Goal: Navigation & Orientation: Find specific page/section

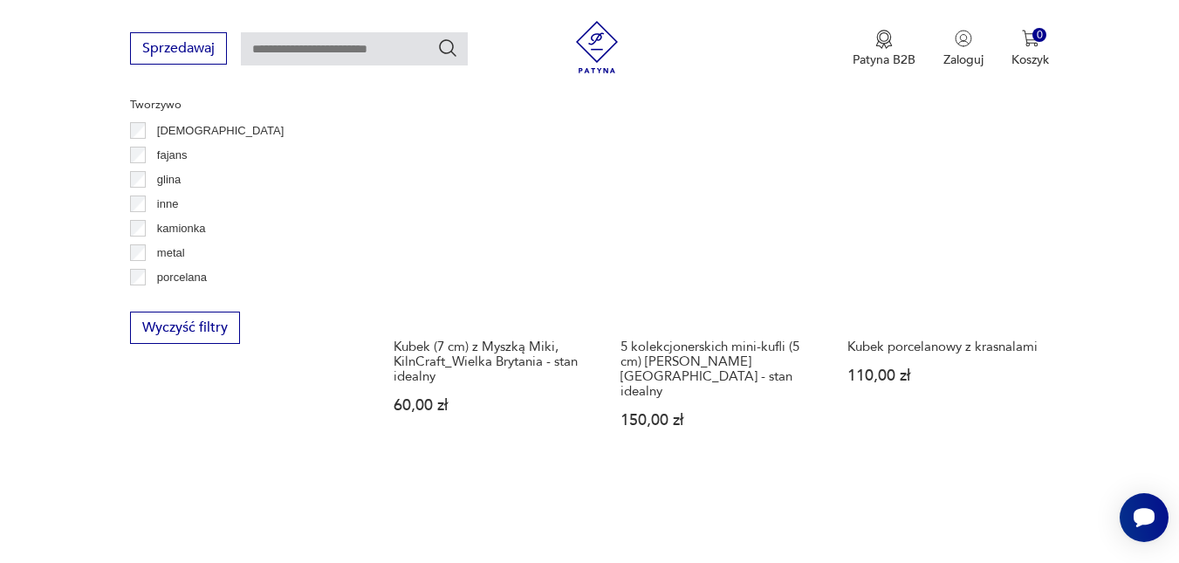
scroll to position [2470, 0]
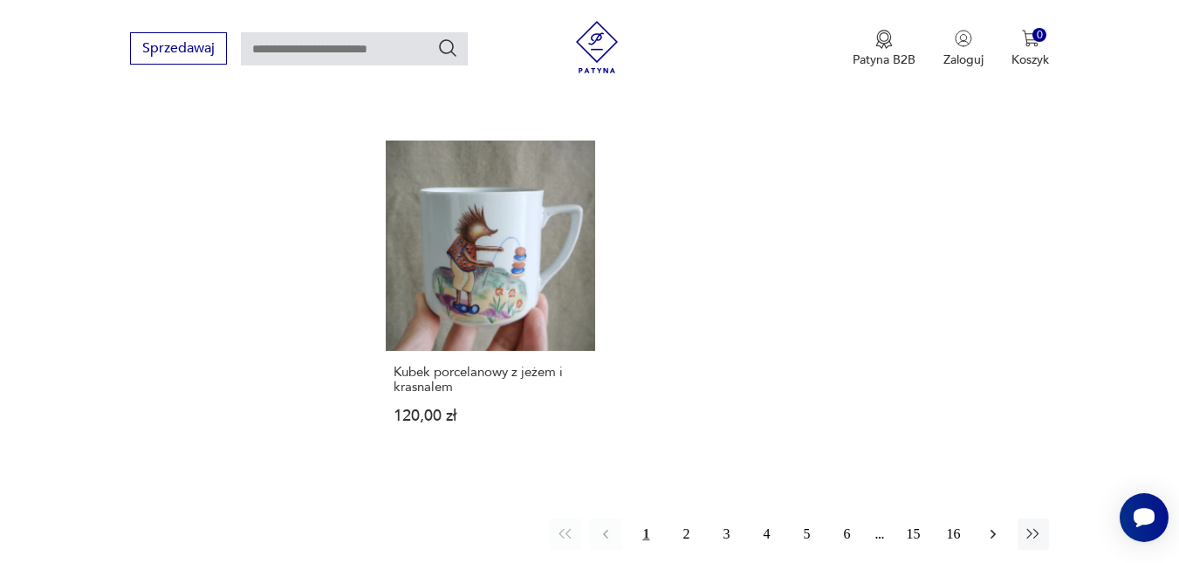
click at [989, 526] on icon "button" at bounding box center [993, 534] width 17 height 17
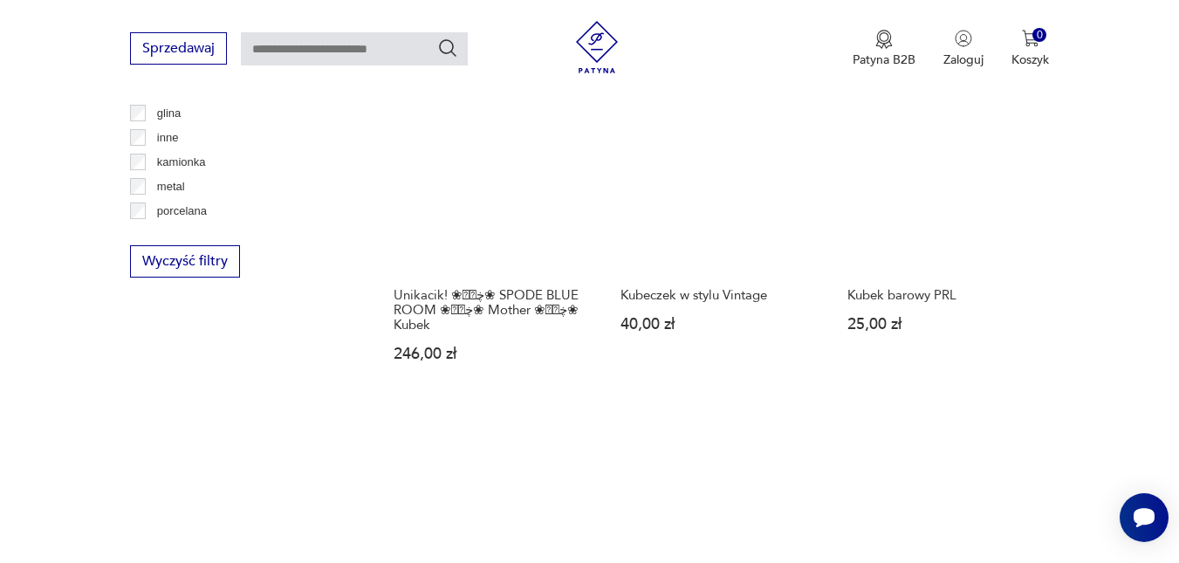
scroll to position [2559, 0]
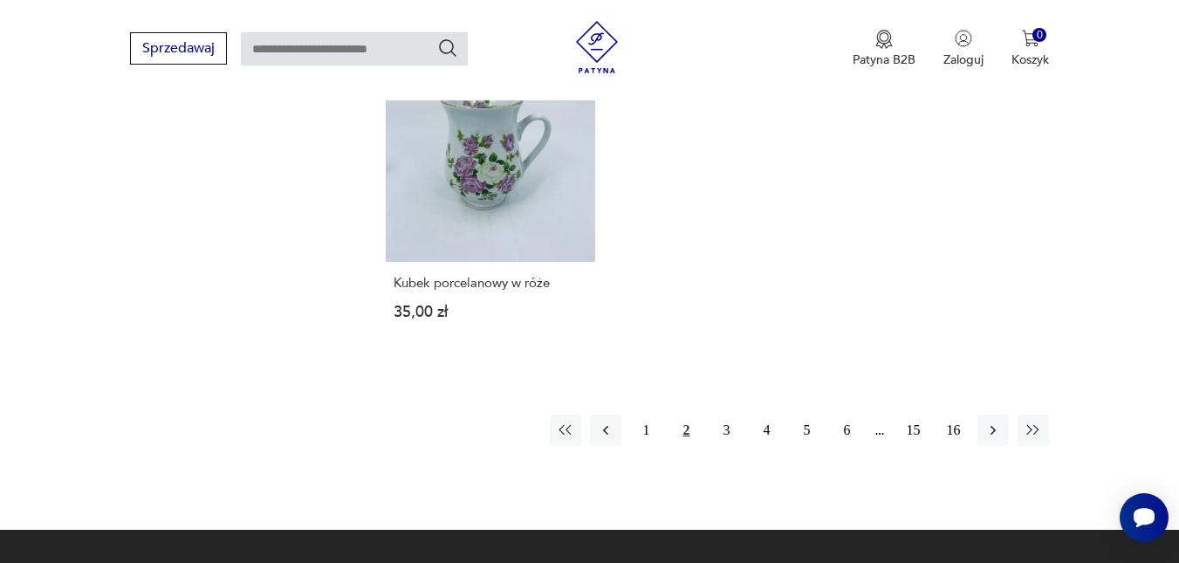
click at [624, 415] on div "1 2 3 4 5 6 15 16" at bounding box center [799, 430] width 499 height 31
click at [614, 415] on button "button" at bounding box center [605, 430] width 31 height 31
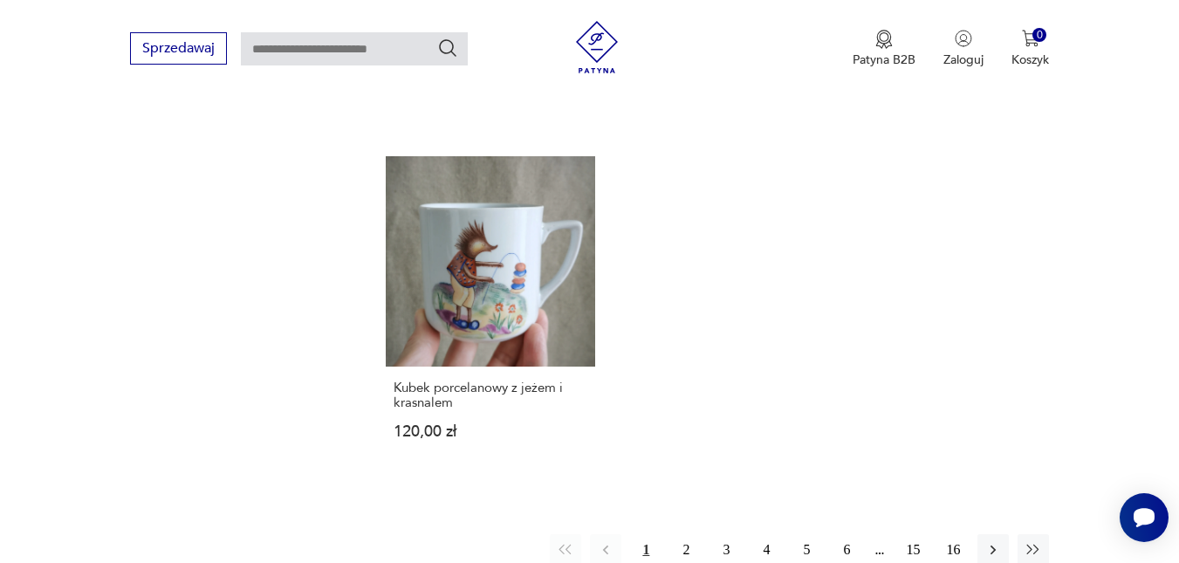
scroll to position [2447, 0]
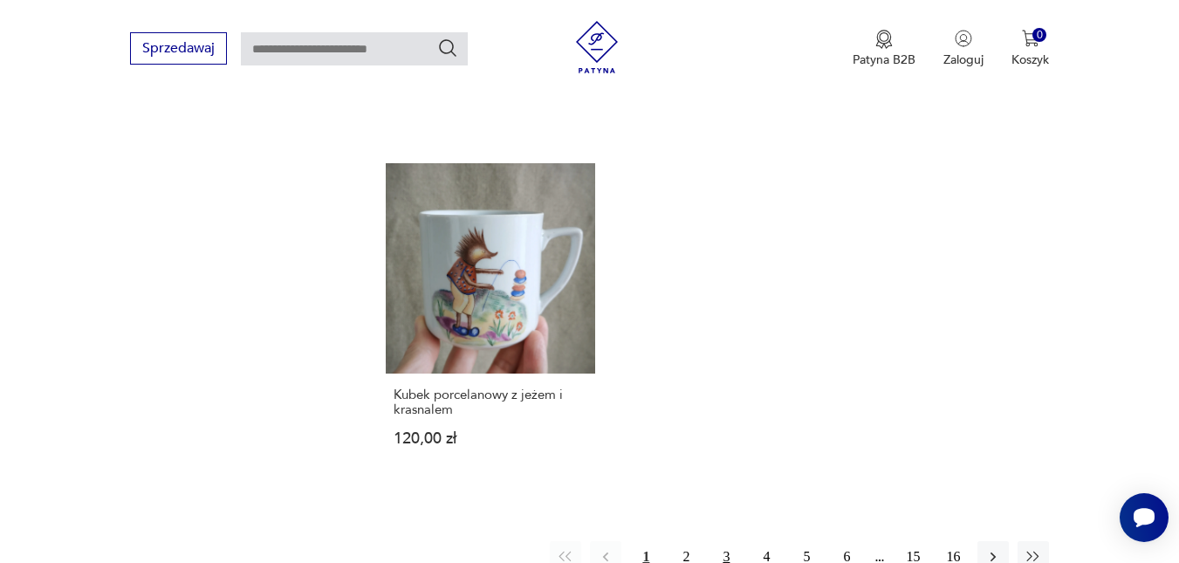
click at [726, 541] on button "3" at bounding box center [726, 556] width 31 height 31
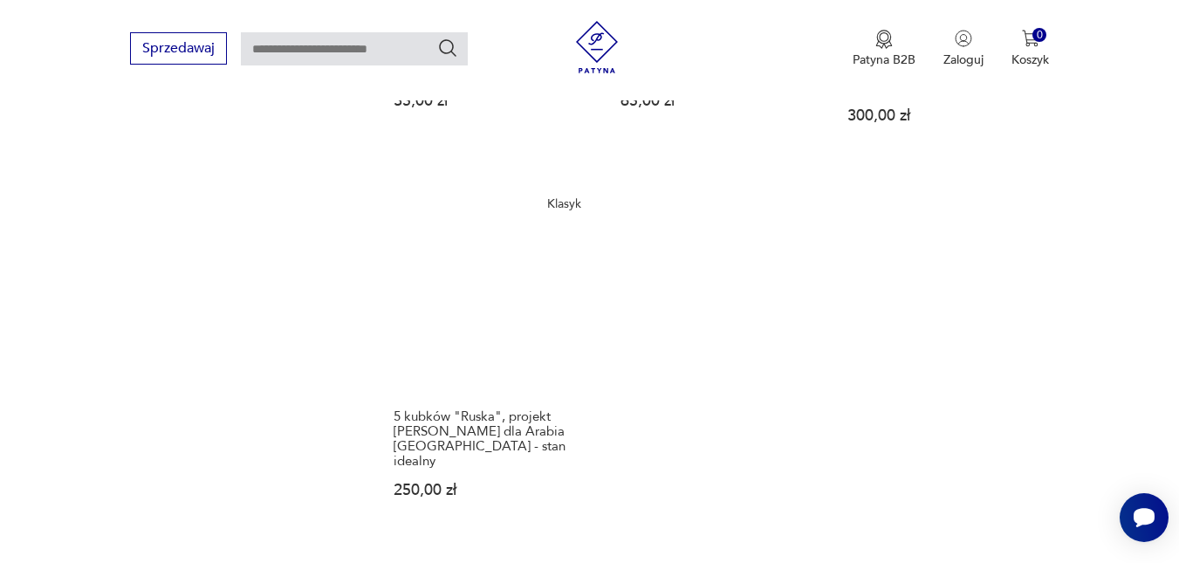
scroll to position [2646, 0]
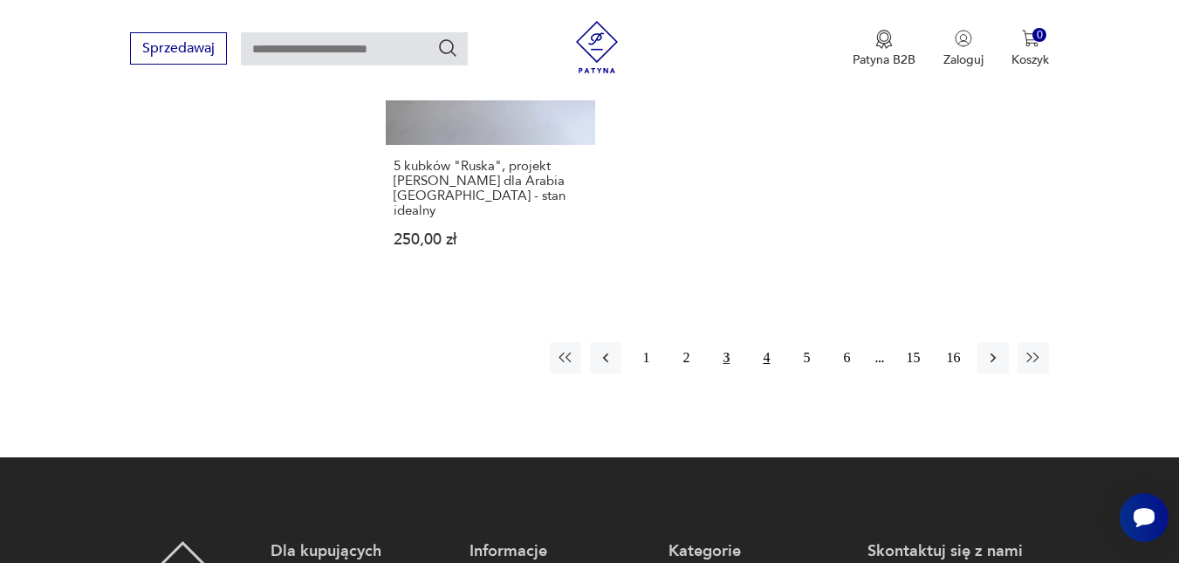
click at [769, 342] on button "4" at bounding box center [766, 357] width 31 height 31
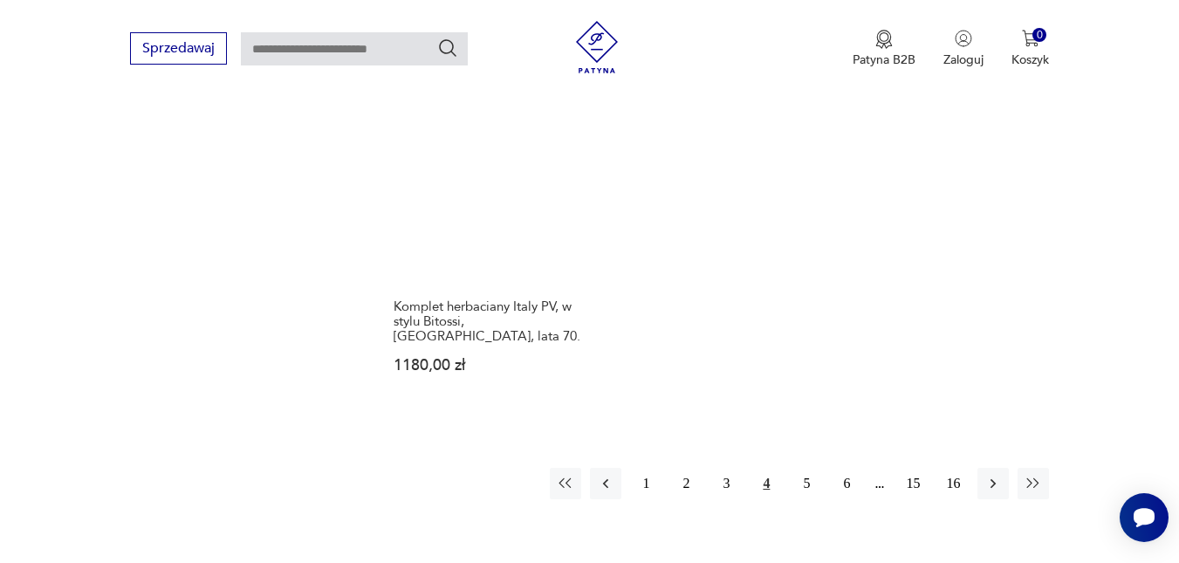
scroll to position [2559, 0]
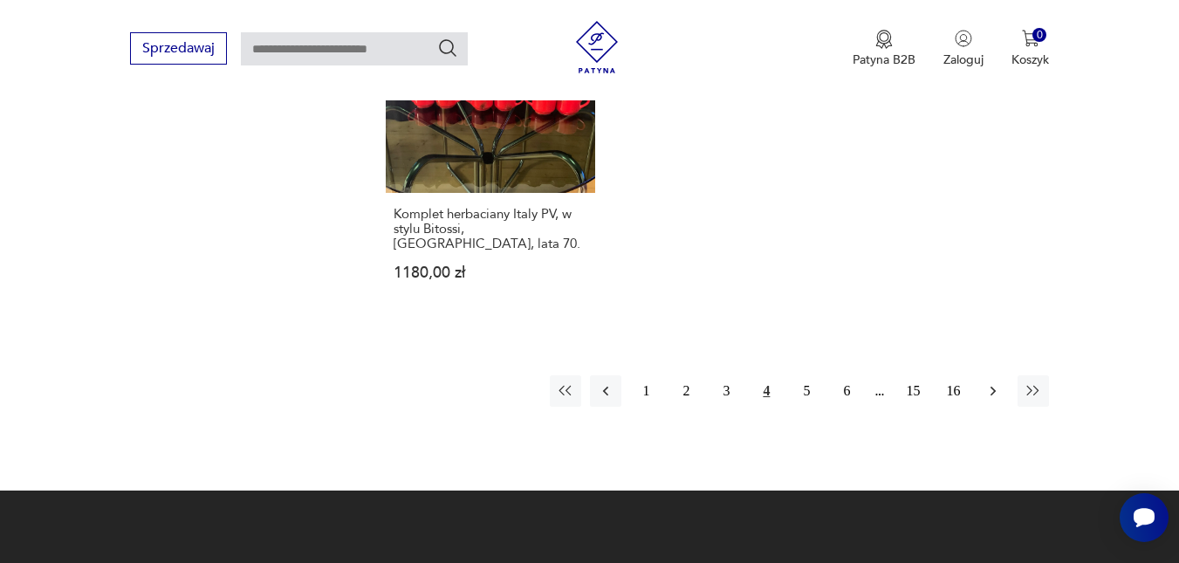
click at [1000, 382] on icon "button" at bounding box center [993, 390] width 17 height 17
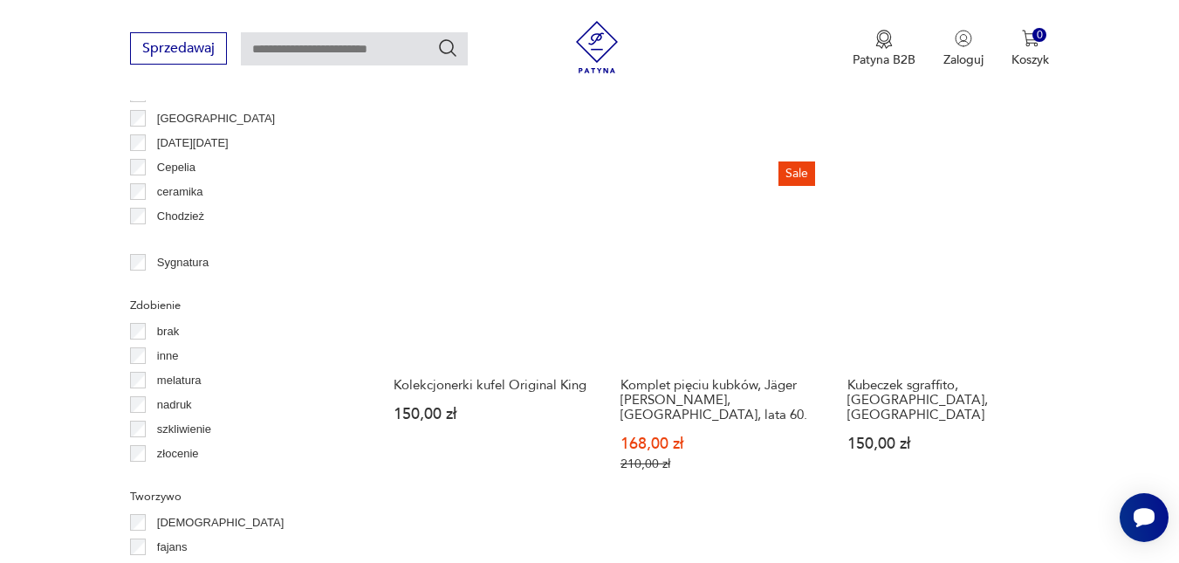
scroll to position [1860, 0]
